Goal: Transaction & Acquisition: Obtain resource

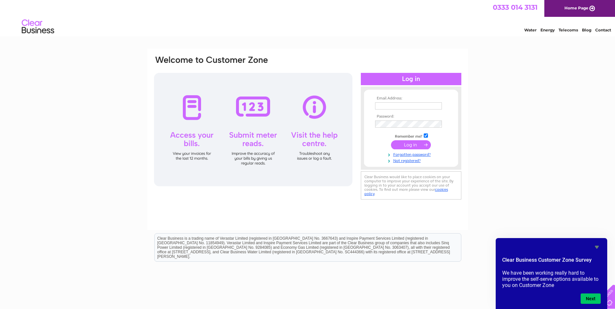
type input "jackie@vmssolutions.co.uk"
click at [413, 145] on input "submit" at bounding box center [411, 144] width 40 height 9
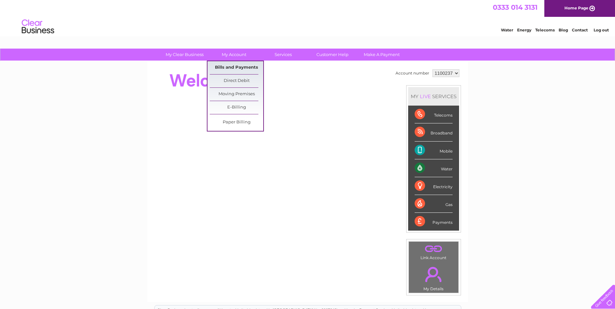
click at [241, 69] on link "Bills and Payments" at bounding box center [237, 67] width 54 height 13
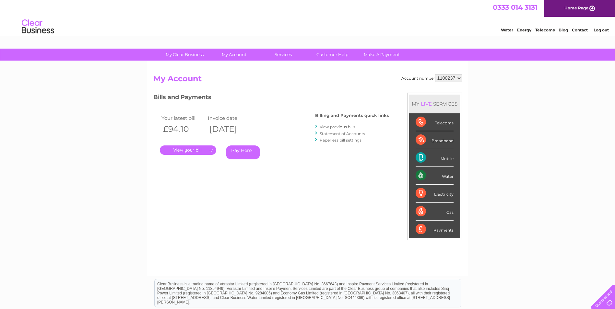
click at [196, 150] on link "." at bounding box center [188, 150] width 56 height 9
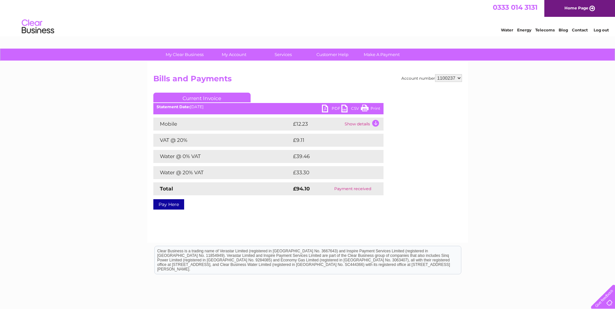
click at [335, 108] on link "PDF" at bounding box center [331, 109] width 19 height 9
